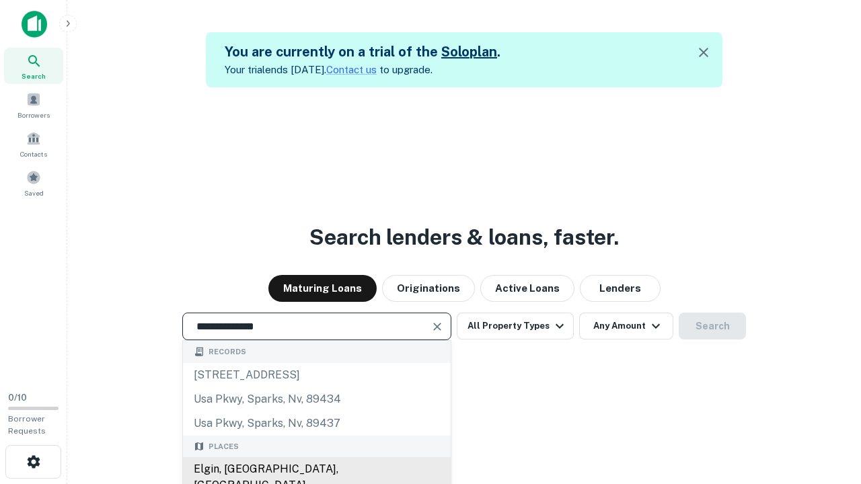
click at [316, 469] on div "Elgin, [GEOGRAPHIC_DATA], [GEOGRAPHIC_DATA]" at bounding box center [317, 477] width 268 height 40
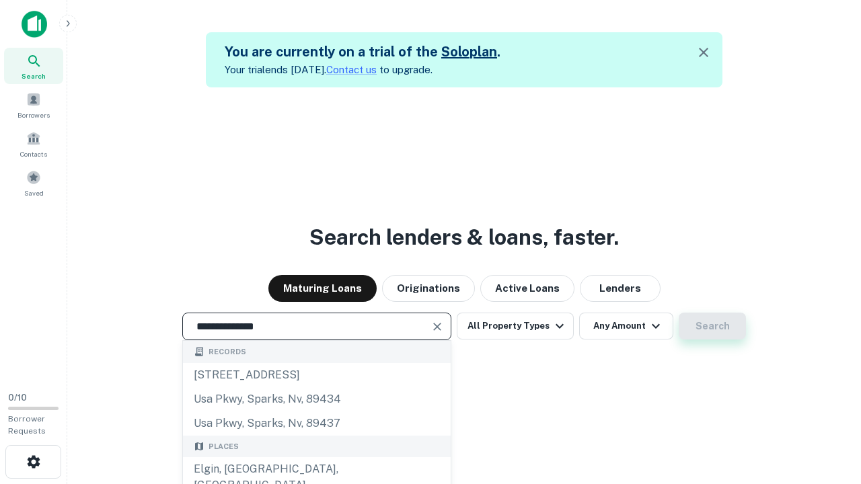
type input "**********"
click at [679, 313] on button "Search" at bounding box center [712, 326] width 67 height 27
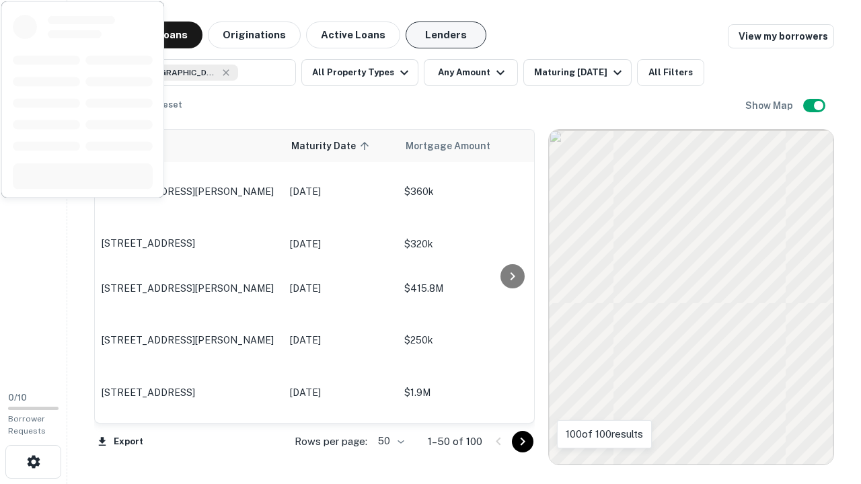
click at [446, 35] on button "Lenders" at bounding box center [446, 35] width 81 height 27
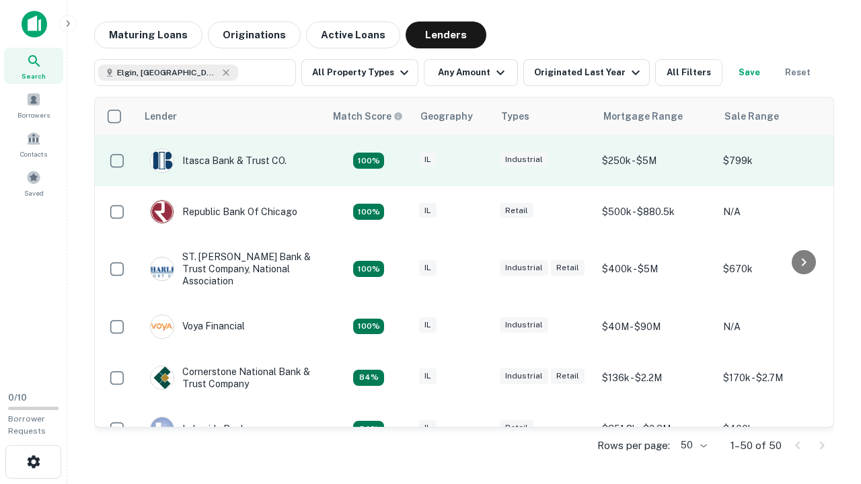
click at [477, 161] on div "IL" at bounding box center [452, 161] width 67 height 18
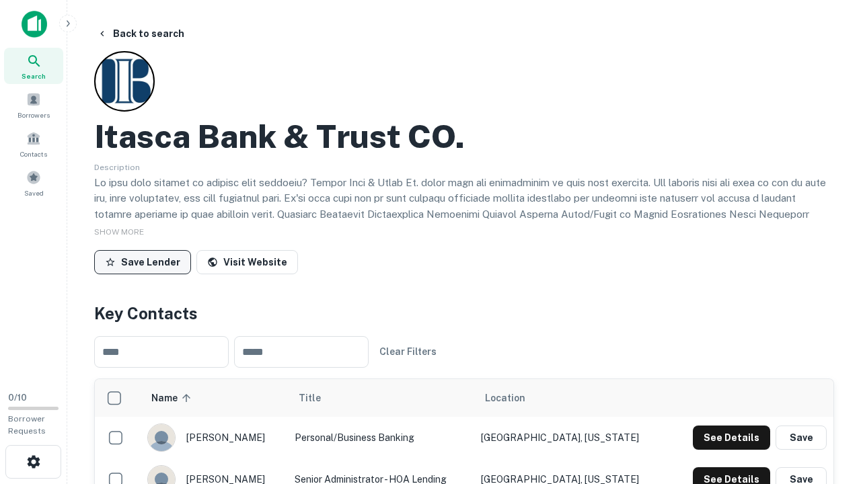
click at [143, 262] on button "Save Lender" at bounding box center [142, 262] width 97 height 24
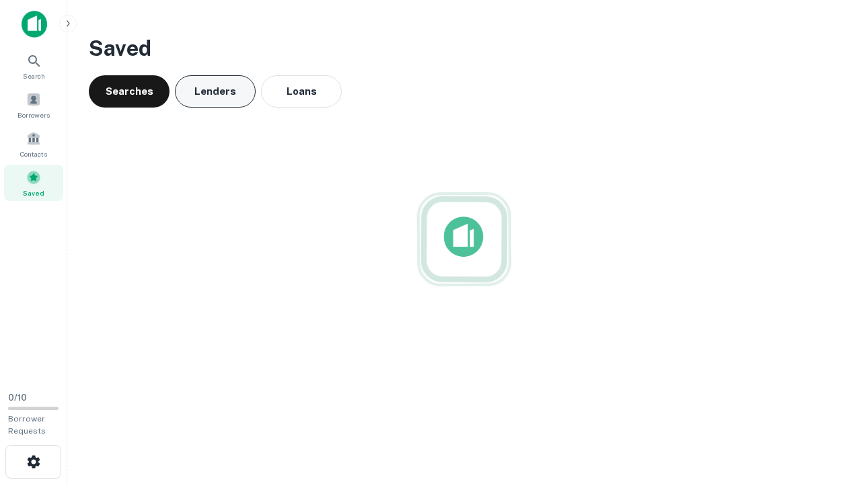
click at [215, 91] on button "Lenders" at bounding box center [215, 91] width 81 height 32
